Goal: Task Accomplishment & Management: Complete application form

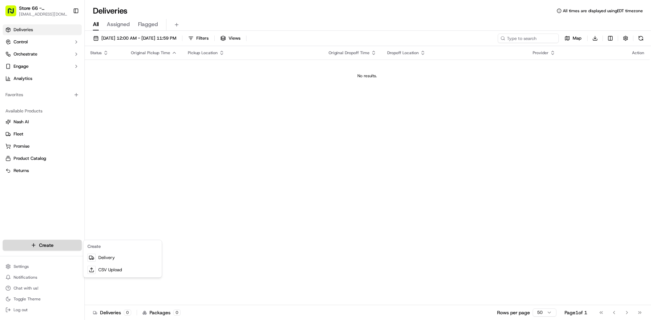
click at [71, 250] on html "Store 66 - West Windsor Township, NJ (Princeton) (Just Salad) 66@justsalad.com …" at bounding box center [325, 160] width 651 height 320
click at [99, 258] on link "Delivery" at bounding box center [123, 258] width 76 height 12
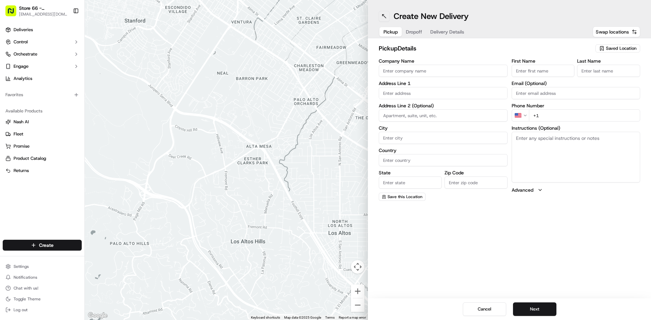
click at [381, 18] on button at bounding box center [384, 16] width 11 height 11
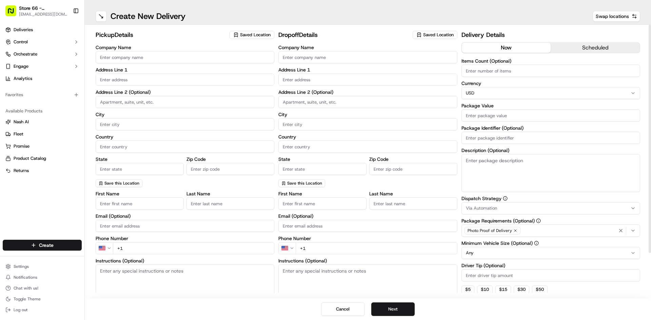
click at [241, 33] on span "Saved Location" at bounding box center [255, 35] width 31 height 6
click at [249, 57] on div "Just [GEOGRAPHIC_DATA], [GEOGRAPHIC_DATA] ([GEOGRAPHIC_DATA])" at bounding box center [278, 63] width 97 height 16
type input "Just [GEOGRAPHIC_DATA], [GEOGRAPHIC_DATA] ([GEOGRAPHIC_DATA])"
type input "[STREET_ADDRESS]"
type input "[GEOGRAPHIC_DATA]"
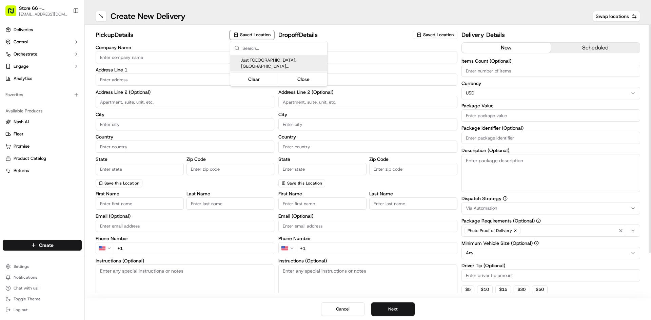
type input "US"
type input "NJ"
type input "08540"
type input "[PHONE_NUMBER]"
type textarea "Pickup order [insert order number] for [insert customer name] from Just Salad"
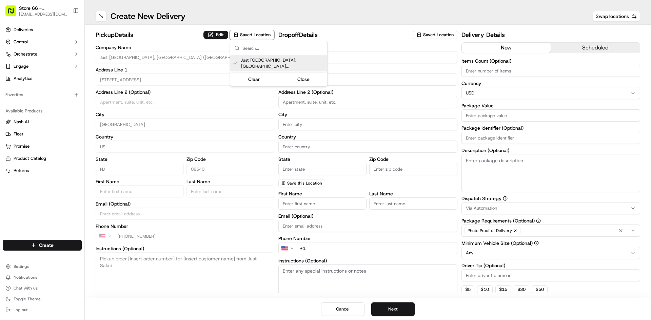
click at [394, 58] on html "Store [GEOGRAPHIC_DATA], [GEOGRAPHIC_DATA] ([GEOGRAPHIC_DATA]) (Just Salad) [EM…" at bounding box center [325, 160] width 651 height 320
click at [394, 58] on input "Company Name" at bounding box center [367, 57] width 179 height 12
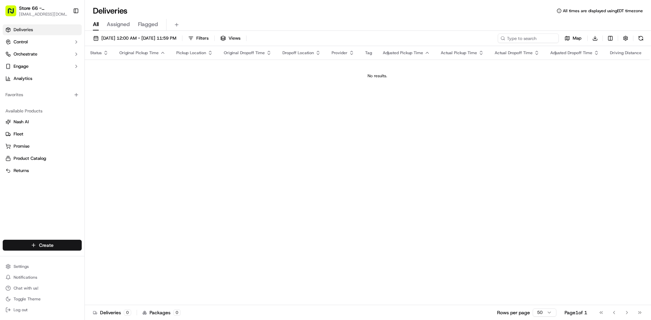
click at [41, 243] on html "Store 66 - West Windsor Township, NJ (Princeton) (Just Salad) 66@justsalad.com …" at bounding box center [325, 160] width 651 height 320
click at [113, 261] on link "Delivery" at bounding box center [123, 258] width 76 height 12
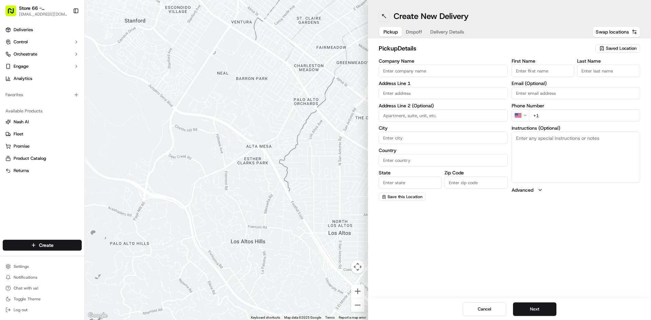
click at [379, 16] on button at bounding box center [384, 16] width 11 height 11
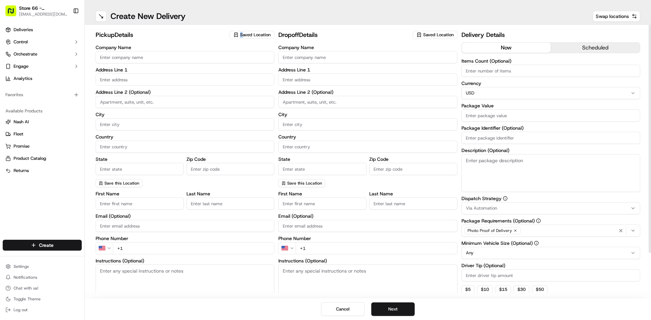
click at [242, 41] on div "pickup Details Saved Location" at bounding box center [185, 36] width 179 height 12
click at [248, 32] on span "Saved Location" at bounding box center [255, 35] width 31 height 6
click at [249, 60] on span "Just [GEOGRAPHIC_DATA], [GEOGRAPHIC_DATA] ([GEOGRAPHIC_DATA])" at bounding box center [282, 63] width 83 height 12
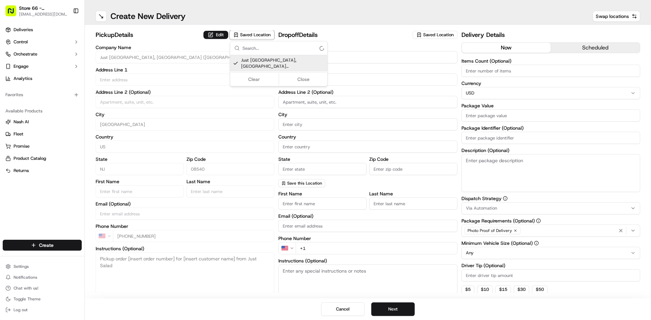
type input "Just [GEOGRAPHIC_DATA], [GEOGRAPHIC_DATA] ([GEOGRAPHIC_DATA])"
type input "[STREET_ADDRESS]"
type input "[GEOGRAPHIC_DATA]"
type input "US"
type input "NJ"
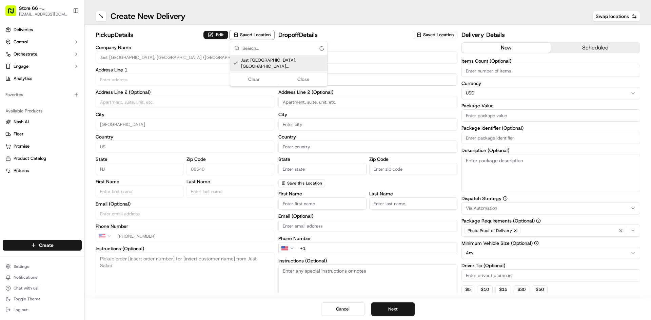
type input "08540"
type input "[PHONE_NUMBER]"
type textarea "Pickup order [insert order number] for [insert customer name] from Just Salad"
click at [351, 56] on html "Store [GEOGRAPHIC_DATA], [GEOGRAPHIC_DATA] ([GEOGRAPHIC_DATA]) (Just Salad) [EM…" at bounding box center [325, 160] width 651 height 320
click at [337, 55] on input "Company Name" at bounding box center [367, 57] width 179 height 12
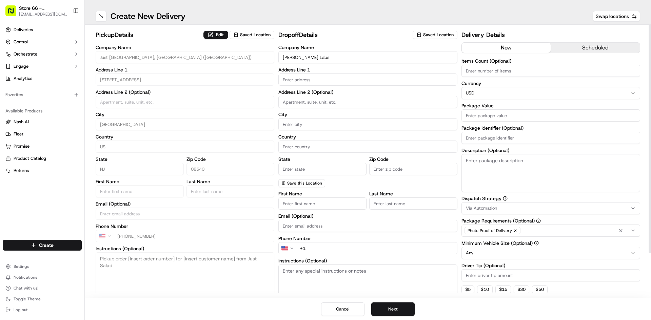
type input "Carl Icahn Labs"
click at [301, 83] on input "text" at bounding box center [367, 80] width 179 height 12
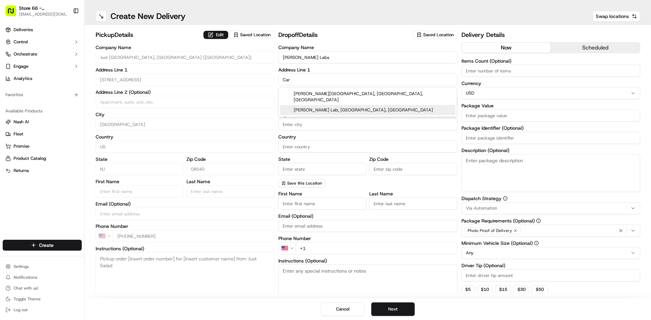
click at [309, 105] on div "Carl Icahn Lab, Princeton, NJ" at bounding box center [367, 110] width 175 height 10
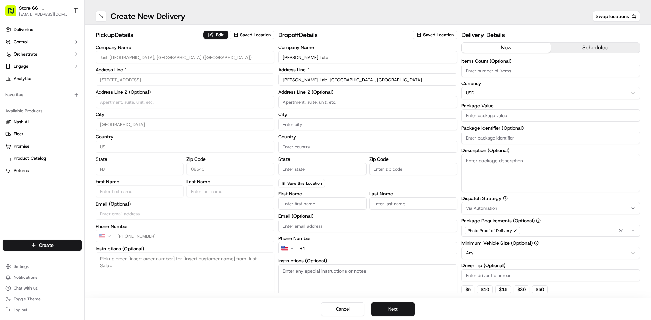
type input "Icahn Laboratory, Princeton, NJ 08540, USA"
type input "[GEOGRAPHIC_DATA]"
type input "NJ"
type input "08540"
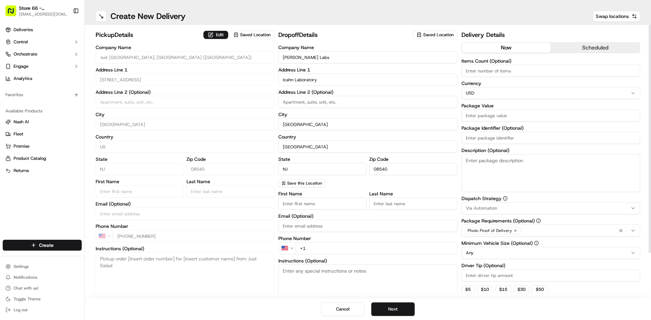
type input "Icahn Laboratory"
click at [292, 201] on input "First Name" at bounding box center [322, 204] width 88 height 12
type input "Erik"
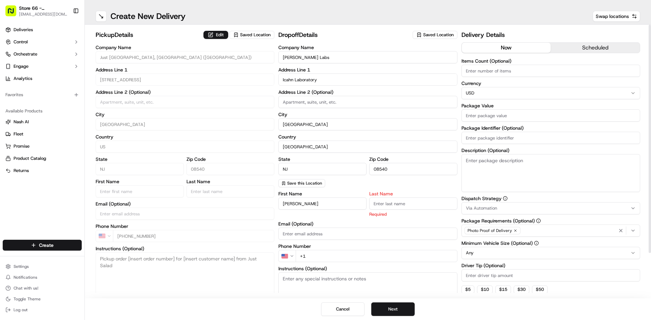
click at [399, 201] on input "Last Name" at bounding box center [413, 204] width 88 height 12
type input "Toraason"
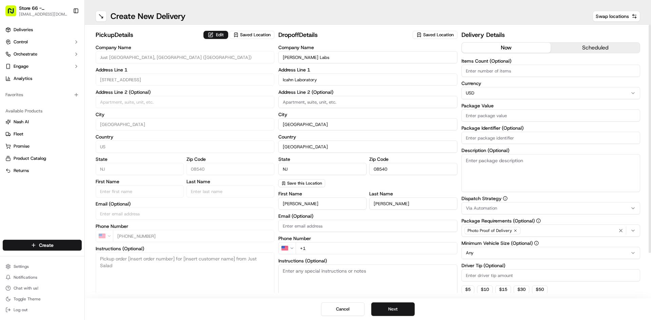
click at [354, 214] on div "First Name Erik Last Name Toraason Email (Optional) Phone Number US +1 Instruct…" at bounding box center [367, 259] width 179 height 135
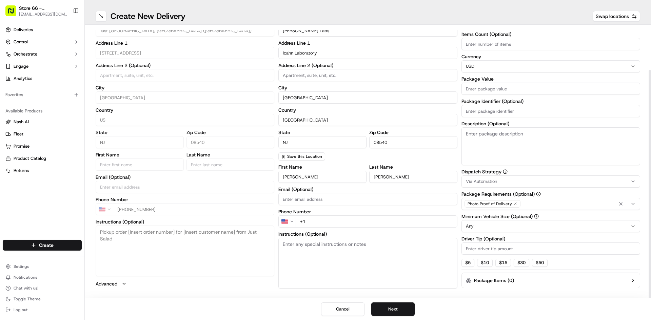
scroll to position [52, 0]
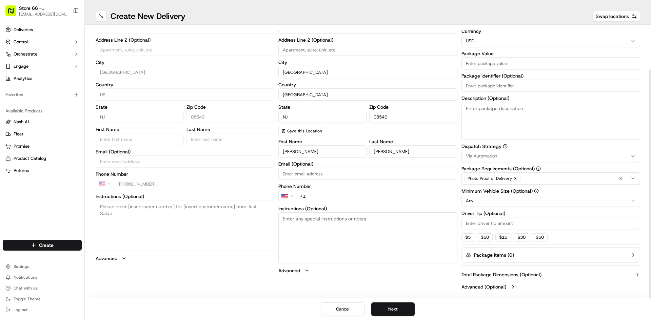
click at [319, 195] on input "+1" at bounding box center [376, 196] width 161 height 12
type input "+1 262 297 2560"
click at [305, 215] on textarea "Instructions (Optional)" at bounding box center [367, 238] width 179 height 51
paste textarea "Turn into lot off of Washington Road and call Erik, he will come and retrieve t…"
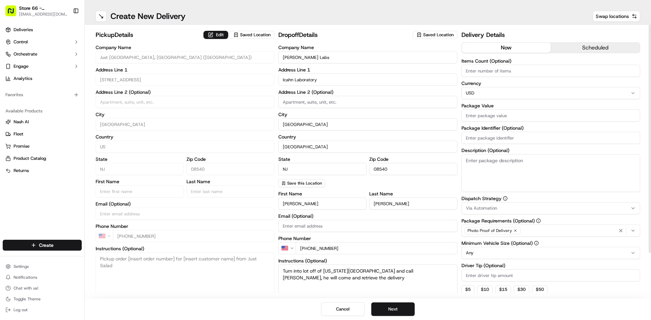
type textarea "Turn into lot off of Washington Road and call Erik, he will come and retrieve t…"
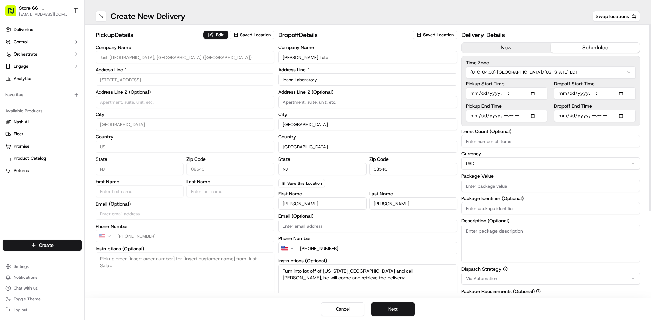
click at [576, 50] on button "scheduled" at bounding box center [595, 48] width 89 height 10
click at [534, 93] on input "Pickup Start Time" at bounding box center [507, 93] width 82 height 12
type input "2025-09-22T11:45"
click at [628, 95] on input "Dropoff Start Time" at bounding box center [595, 93] width 82 height 12
click at [625, 94] on input "Dropoff Start Time" at bounding box center [595, 93] width 82 height 12
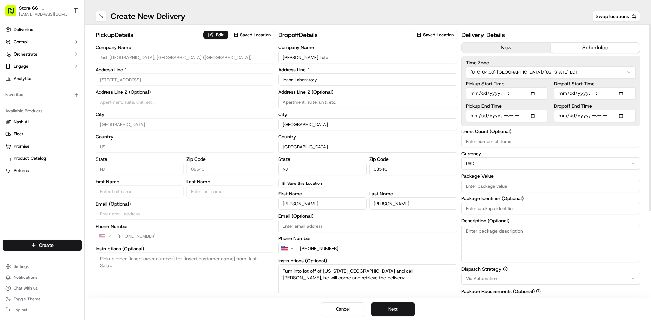
type input "2025-09-22T12:15"
click at [641, 127] on div "pickup Details Edit Saved Location Company Name Just Salad West Windsor Townshi…" at bounding box center [368, 162] width 566 height 274
click at [532, 91] on input "Pickup Start Time" at bounding box center [507, 93] width 82 height 12
type input "2025-09-22T11:50"
click at [640, 108] on div "Time Zone (UTC-04.00) America/New York EDT Pickup Start Time Pickup End Time Dr…" at bounding box center [550, 91] width 179 height 71
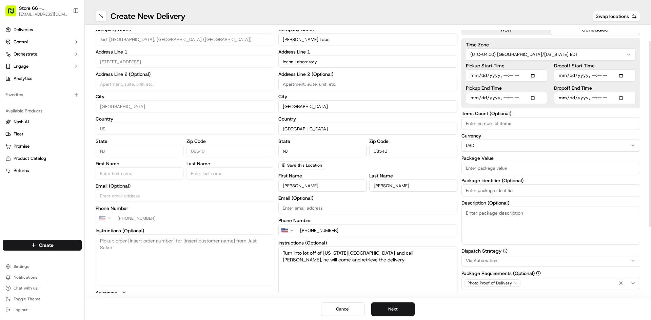
scroll to position [34, 0]
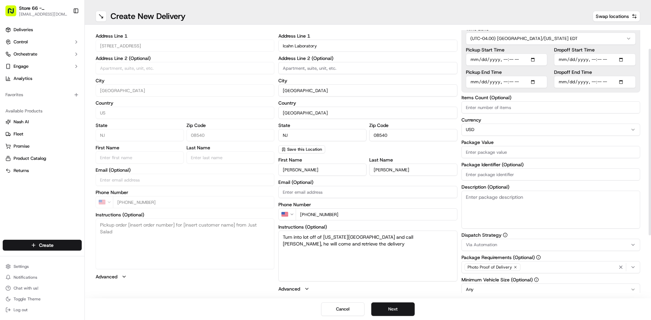
click at [484, 156] on input "Package Value" at bounding box center [550, 152] width 179 height 12
type input "253.46"
click at [481, 202] on textarea "Description (Optional)" at bounding box center [550, 210] width 179 height 38
type textarea "L"
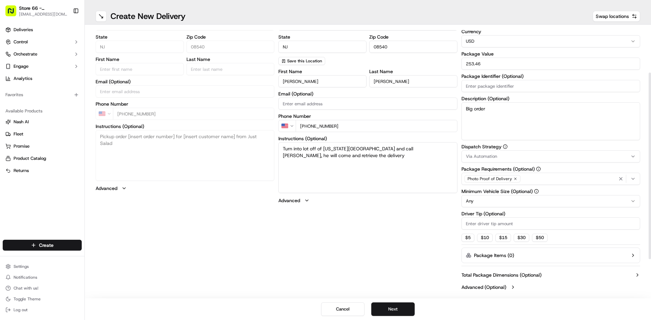
scroll to position [123, 0]
type textarea "Big order"
click at [478, 220] on input "Driver Tip (Optional)" at bounding box center [550, 223] width 179 height 12
type input "15"
click at [396, 309] on button "Next" at bounding box center [392, 310] width 43 height 14
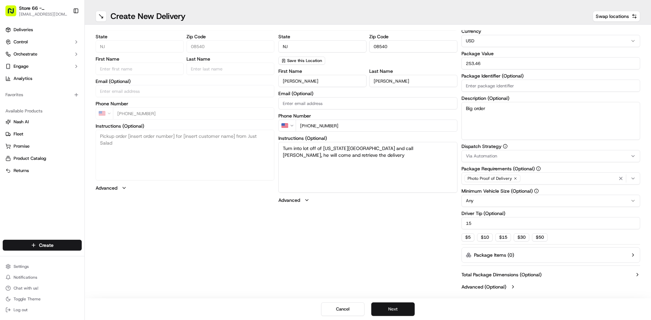
click at [396, 308] on button "Next" at bounding box center [392, 310] width 43 height 14
click at [396, 308] on button "Submit" at bounding box center [392, 310] width 43 height 14
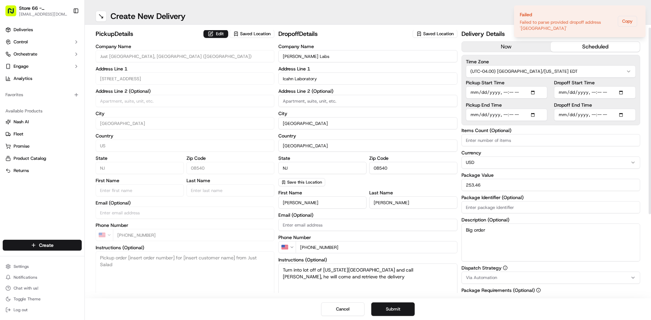
scroll to position [0, 0]
click at [640, 12] on icon "Notifications (F8)" at bounding box center [639, 10] width 5 height 5
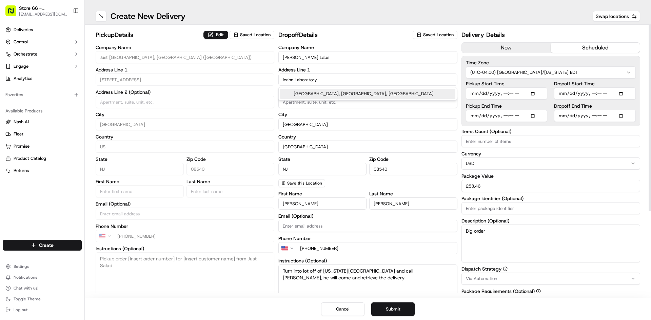
click at [268, 85] on div "pickup Details Edit Saved Location Company Name Just Salad West Windsor Townshi…" at bounding box center [368, 223] width 545 height 386
click at [332, 91] on div "Nassau Hall, Princeton, NJ" at bounding box center [367, 94] width 175 height 10
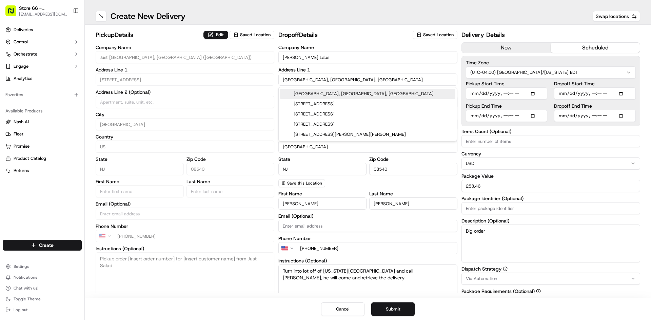
type input "Rivers Wy, Princeton, NJ 08542, USA"
type input "08542"
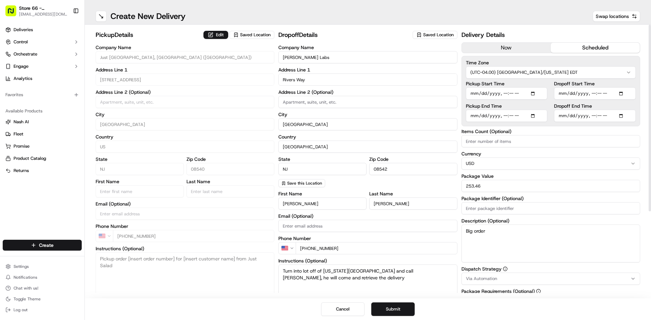
type input "Rivers Way"
click at [329, 137] on label "Country" at bounding box center [367, 137] width 179 height 5
click at [329, 141] on input "[GEOGRAPHIC_DATA]" at bounding box center [367, 147] width 179 height 12
click at [325, 109] on div "Company Name Carl Icahn Labs Address Line 1 Rivers Way Address Line 2 (Optional…" at bounding box center [367, 116] width 179 height 142
click at [325, 101] on input at bounding box center [367, 102] width 179 height 12
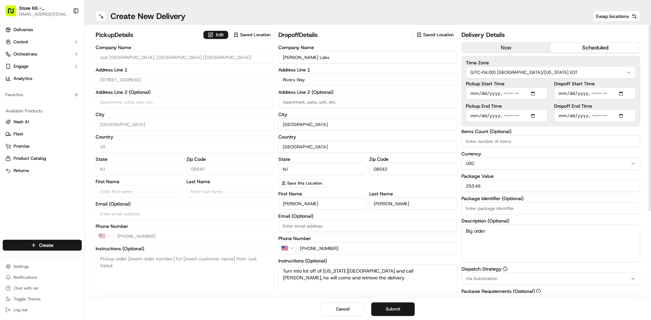
click at [397, 169] on input "08542" at bounding box center [413, 169] width 88 height 12
click at [389, 309] on button "Submit" at bounding box center [392, 310] width 43 height 14
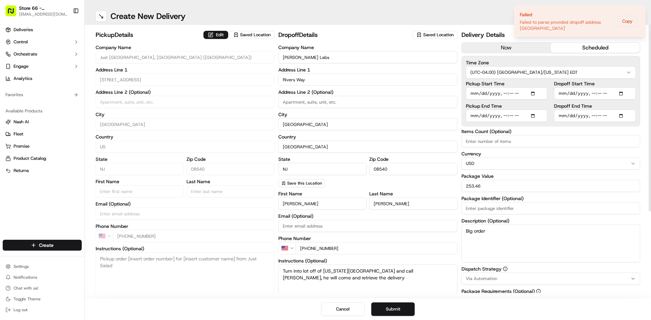
click at [400, 163] on input "08540" at bounding box center [413, 169] width 88 height 12
type input "08542"
click at [409, 304] on button "Submit" at bounding box center [392, 310] width 43 height 14
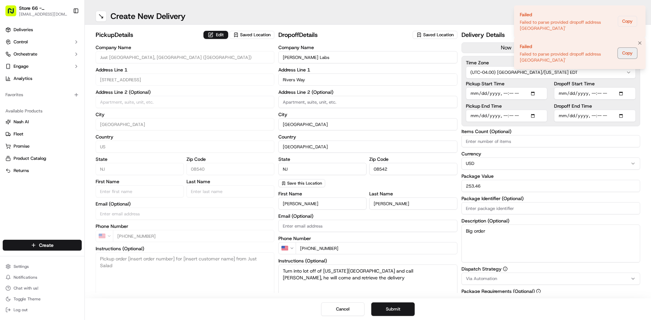
click at [626, 59] on button "Copy" at bounding box center [627, 53] width 19 height 11
click at [632, 27] on button "Copy" at bounding box center [627, 21] width 19 height 11
click at [629, 27] on button "Copy" at bounding box center [627, 21] width 19 height 11
click at [624, 27] on button "Copy" at bounding box center [627, 21] width 19 height 11
click at [634, 23] on button "Copy" at bounding box center [627, 21] width 19 height 11
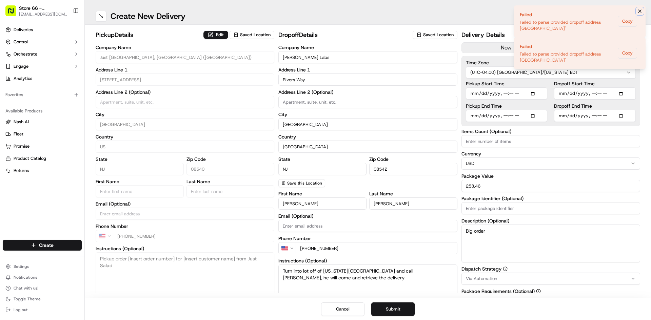
click at [638, 11] on icon "Notifications (F8)" at bounding box center [639, 10] width 5 height 5
click at [638, 40] on icon "Notifications (F8)" at bounding box center [639, 42] width 5 height 5
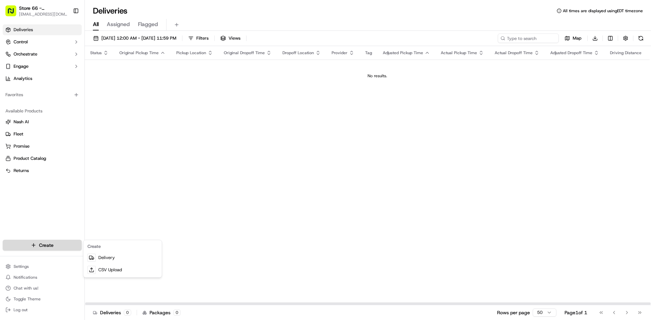
click at [59, 247] on html "Store [GEOGRAPHIC_DATA], [GEOGRAPHIC_DATA] ([GEOGRAPHIC_DATA]) (Just Salad) [EM…" at bounding box center [325, 160] width 651 height 320
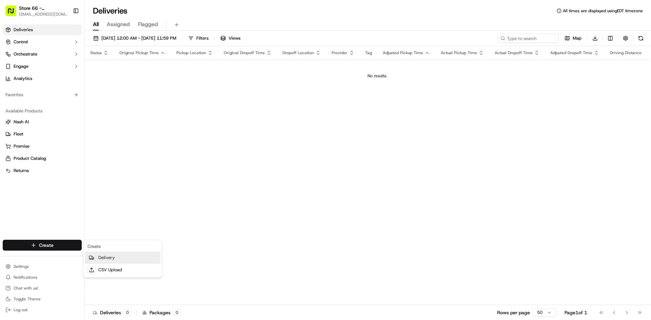
click at [100, 259] on link "Delivery" at bounding box center [123, 258] width 76 height 12
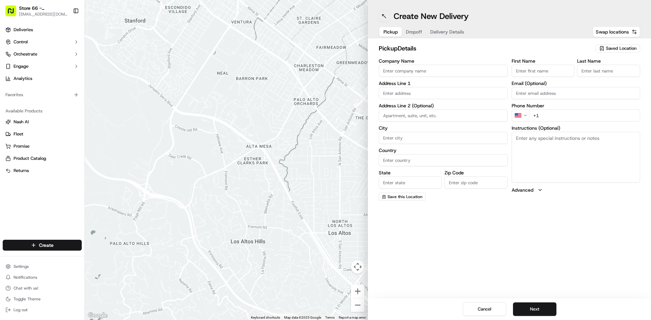
click at [382, 19] on button at bounding box center [384, 16] width 11 height 11
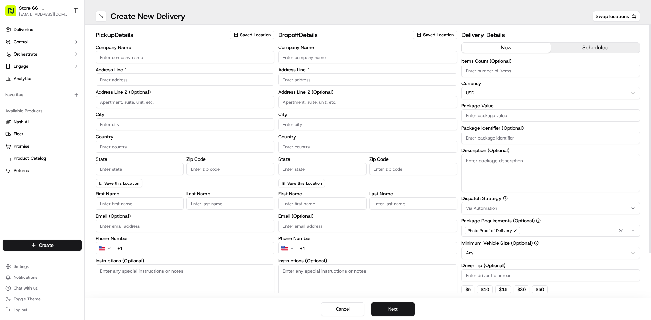
drag, startPoint x: 246, startPoint y: 29, endPoint x: 256, endPoint y: 35, distance: 11.4
click at [248, 30] on div "pickup Details Saved Location Company Name Address Line 1 Address Line 2 (Optio…" at bounding box center [368, 162] width 566 height 274
click at [256, 35] on span "Saved Location" at bounding box center [255, 35] width 31 height 6
click at [255, 54] on input "text" at bounding box center [282, 48] width 81 height 14
click at [263, 63] on span "Just [GEOGRAPHIC_DATA], [GEOGRAPHIC_DATA] ([GEOGRAPHIC_DATA])" at bounding box center [282, 63] width 83 height 12
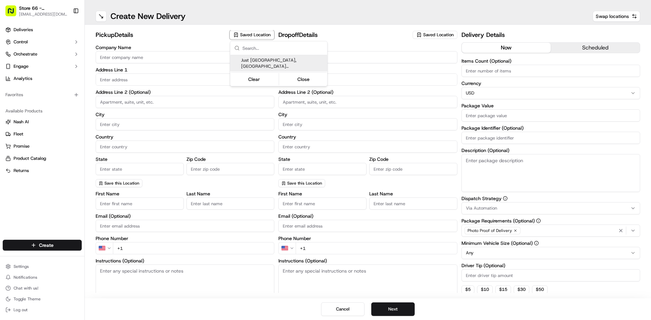
type input "Just [GEOGRAPHIC_DATA], [GEOGRAPHIC_DATA] ([GEOGRAPHIC_DATA])"
type input "[STREET_ADDRESS]"
type input "[GEOGRAPHIC_DATA]"
type input "US"
type input "NJ"
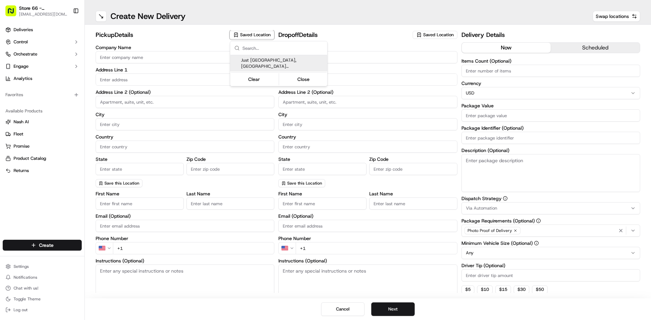
type input "08540"
type input "[PHONE_NUMBER]"
type textarea "Pickup order [insert order number] for [insert customer name] from Just Salad"
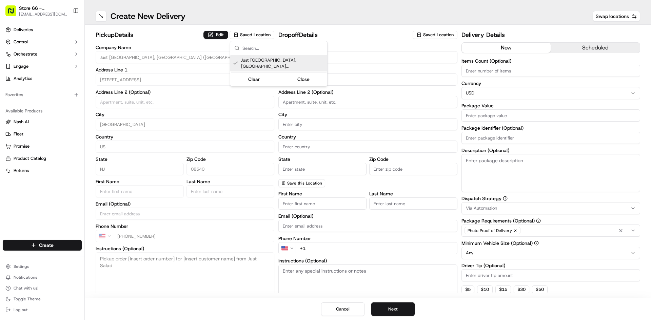
click at [391, 58] on html "Store [GEOGRAPHIC_DATA], [GEOGRAPHIC_DATA] ([GEOGRAPHIC_DATA]) (Just Salad) [EM…" at bounding box center [325, 160] width 651 height 320
click at [391, 58] on input "Company Name" at bounding box center [367, 57] width 179 height 12
click at [298, 61] on input "Company Name" at bounding box center [367, 57] width 179 height 12
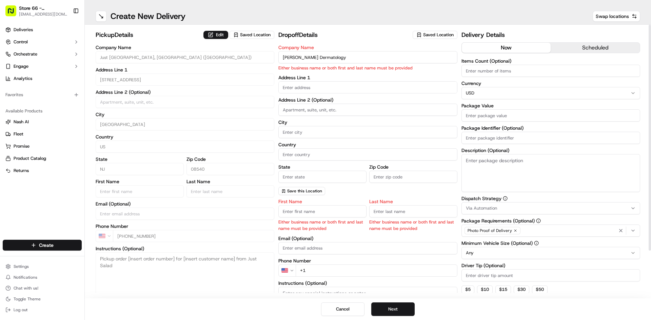
type input "[PERSON_NAME] Dermatology"
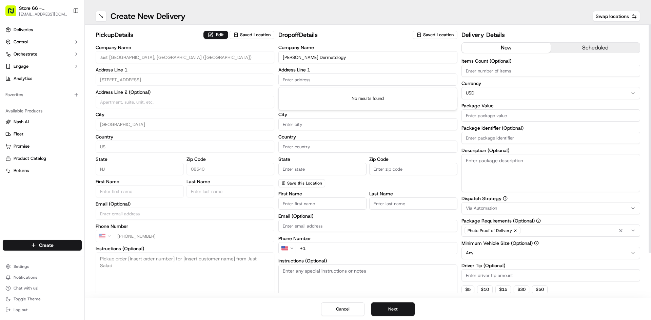
click at [359, 82] on input "text" at bounding box center [367, 80] width 179 height 12
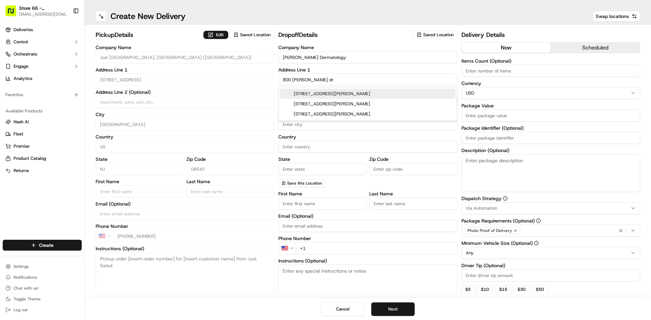
click at [351, 93] on div "[STREET_ADDRESS][PERSON_NAME]" at bounding box center [367, 94] width 175 height 10
type input "[STREET_ADDRESS][PERSON_NAME]"
type input "[GEOGRAPHIC_DATA]"
type input "NJ"
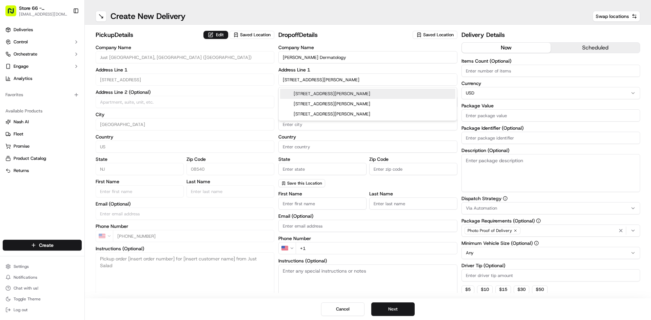
type input "08540"
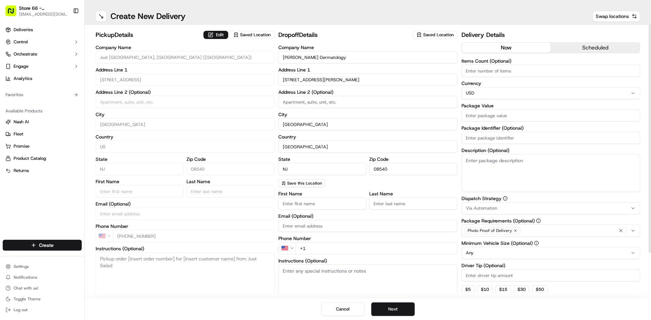
type input "[STREET_ADDRESS][PERSON_NAME]"
click at [336, 106] on input at bounding box center [367, 102] width 179 height 12
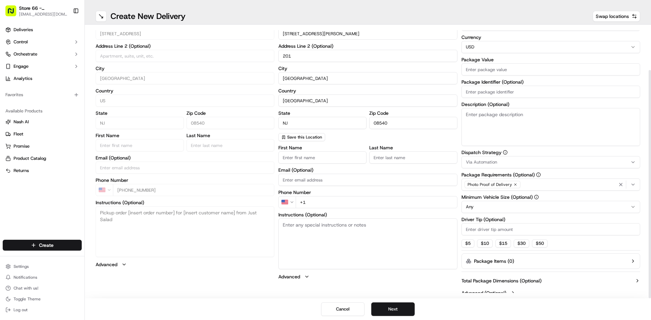
scroll to position [52, 0]
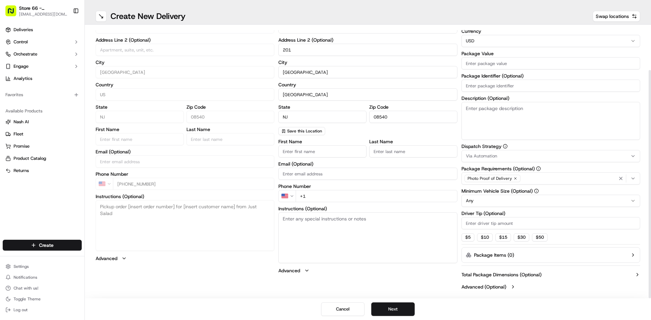
type input "201"
click at [328, 153] on input "First Name" at bounding box center [322, 151] width 88 height 12
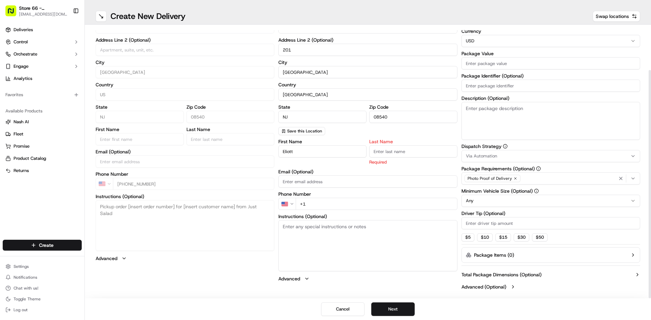
click at [401, 151] on input "Last Name" at bounding box center [413, 151] width 88 height 12
click at [286, 152] on input "Eliott" at bounding box center [322, 151] width 88 height 12
type input "[PERSON_NAME]"
click at [406, 146] on input "Last Name" at bounding box center [413, 151] width 88 height 12
type input "[PERSON_NAME]"
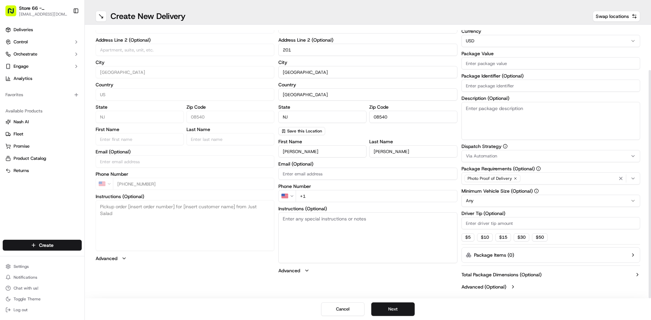
click at [325, 204] on div "First Name [PERSON_NAME] Last Name [PERSON_NAME] Email (Optional) Phone Number …" at bounding box center [367, 206] width 179 height 135
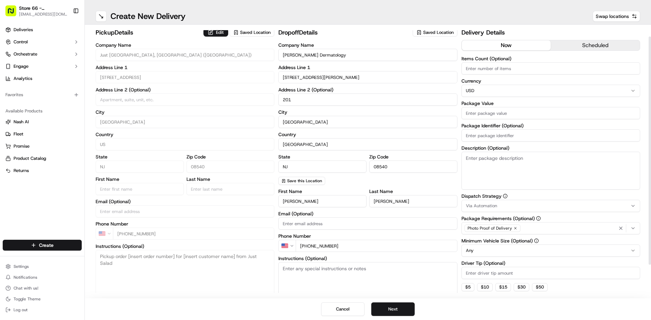
scroll to position [0, 0]
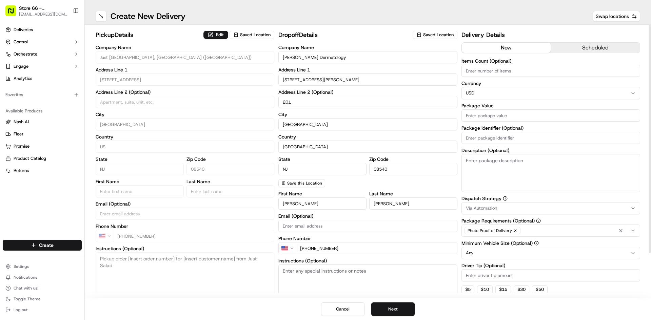
type input "[PHONE_NUMBER]"
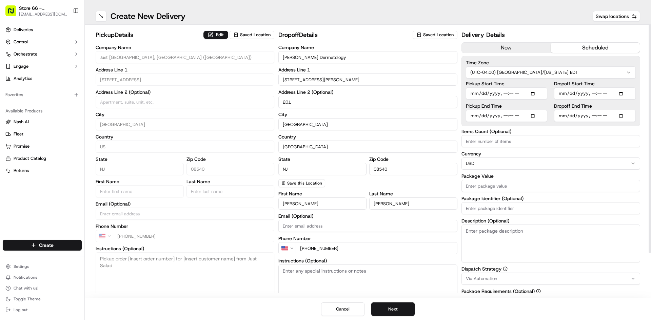
click at [590, 50] on button "scheduled" at bounding box center [595, 48] width 89 height 10
click at [532, 97] on input "Pickup Start Time" at bounding box center [507, 93] width 82 height 12
click at [535, 97] on input "Pickup Start Time" at bounding box center [507, 93] width 82 height 12
click at [535, 92] on input "Pickup Start Time" at bounding box center [507, 93] width 82 height 12
type input "[DATE]T11:35"
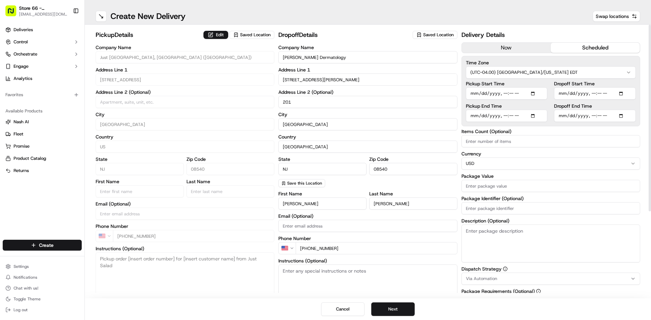
click at [625, 93] on input "Dropoff Start Time" at bounding box center [595, 93] width 82 height 12
type input "[DATE]T12:59"
click at [643, 116] on div "pickup Details Edit Saved Location Company Name Just [GEOGRAPHIC_DATA] ([GEOGRA…" at bounding box center [368, 162] width 566 height 274
click at [535, 94] on input "Pickup Start Time" at bounding box center [507, 93] width 82 height 12
type input "[DATE]T11:40"
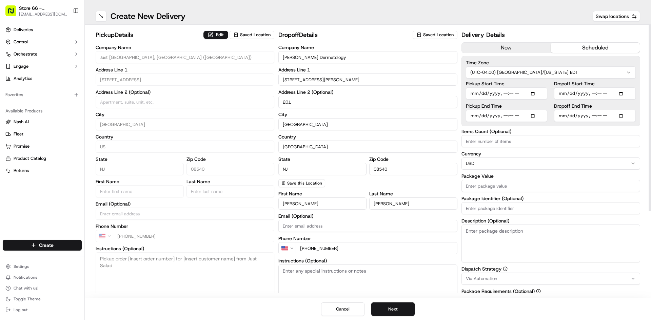
click at [648, 100] on div "pickup Details Edit Saved Location Company Name Just [GEOGRAPHIC_DATA] ([GEOGRA…" at bounding box center [368, 162] width 566 height 274
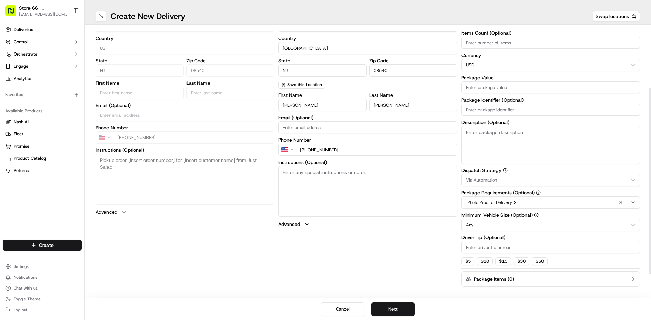
scroll to position [89, 0]
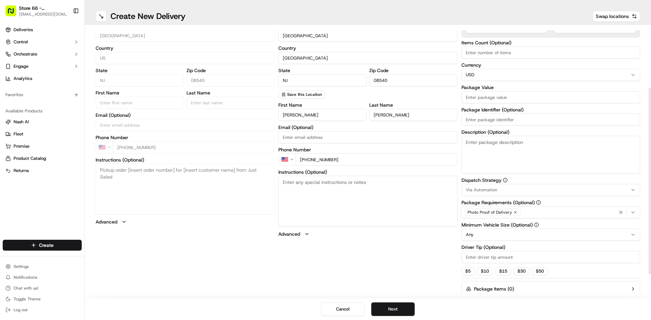
click at [498, 100] on input "Package Value" at bounding box center [550, 97] width 179 height 12
type input "430.09"
click at [500, 147] on textarea "Description (Optional)" at bounding box center [550, 155] width 179 height 38
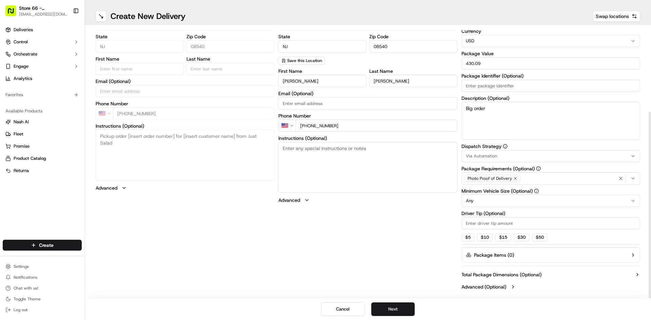
type textarea "Big order"
click at [497, 224] on input "Driver Tip (Optional)" at bounding box center [550, 223] width 179 height 12
click at [489, 234] on button "$ 10" at bounding box center [485, 238] width 16 height 8
type input "10"
click at [397, 309] on button "Next" at bounding box center [392, 310] width 43 height 14
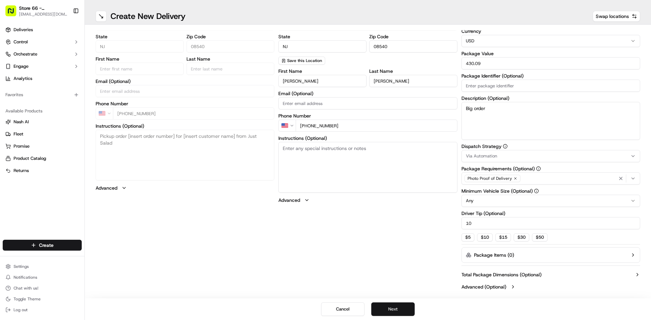
click at [397, 309] on button "Next" at bounding box center [392, 310] width 43 height 14
click at [398, 308] on button "Submit" at bounding box center [392, 310] width 43 height 14
